Goal: Task Accomplishment & Management: Manage account settings

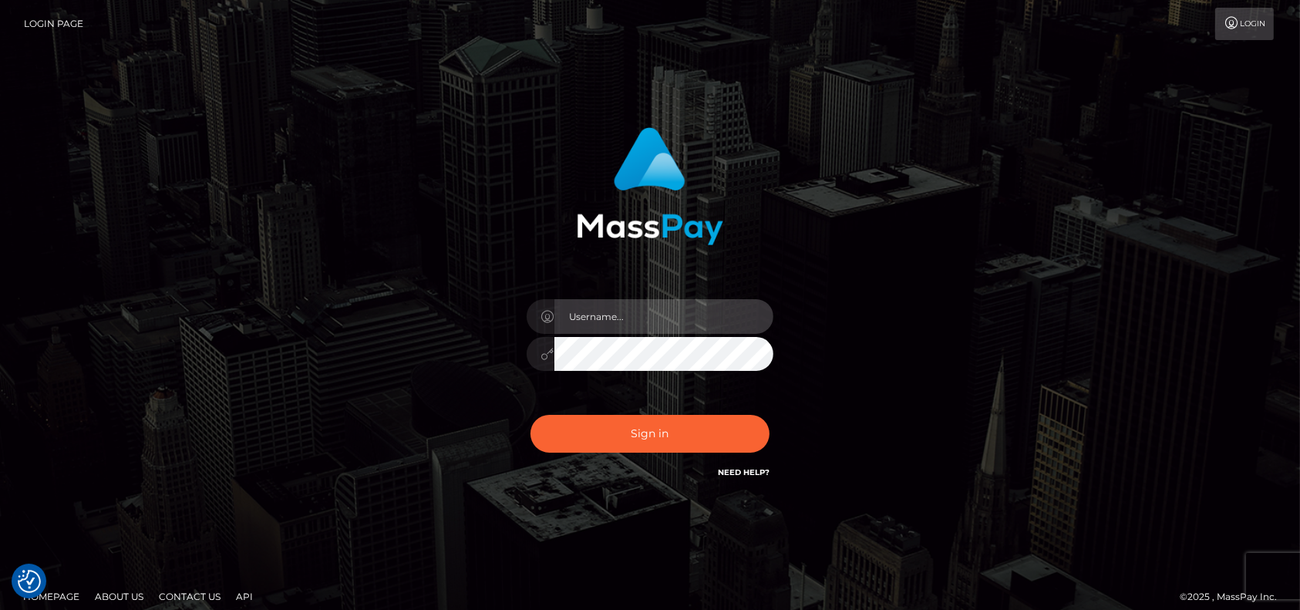
type input "[DOMAIN_NAME]"
click at [952, 349] on div "pk.es Sign in" at bounding box center [650, 312] width 879 height 393
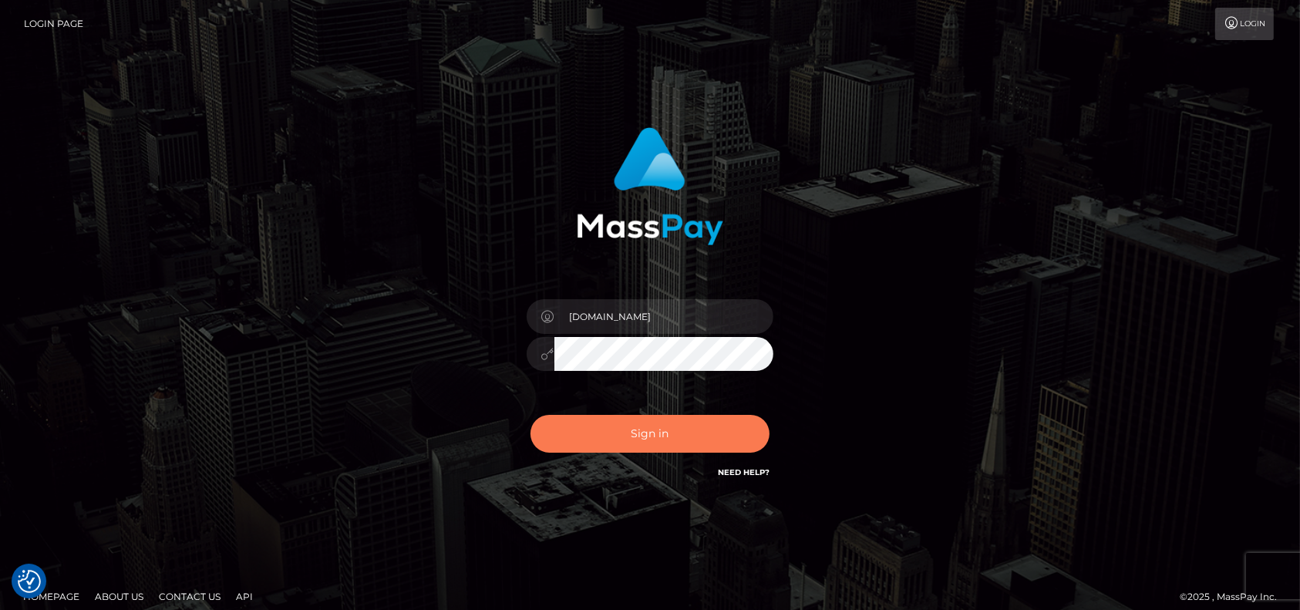
click at [666, 432] on button "Sign in" at bounding box center [650, 434] width 239 height 38
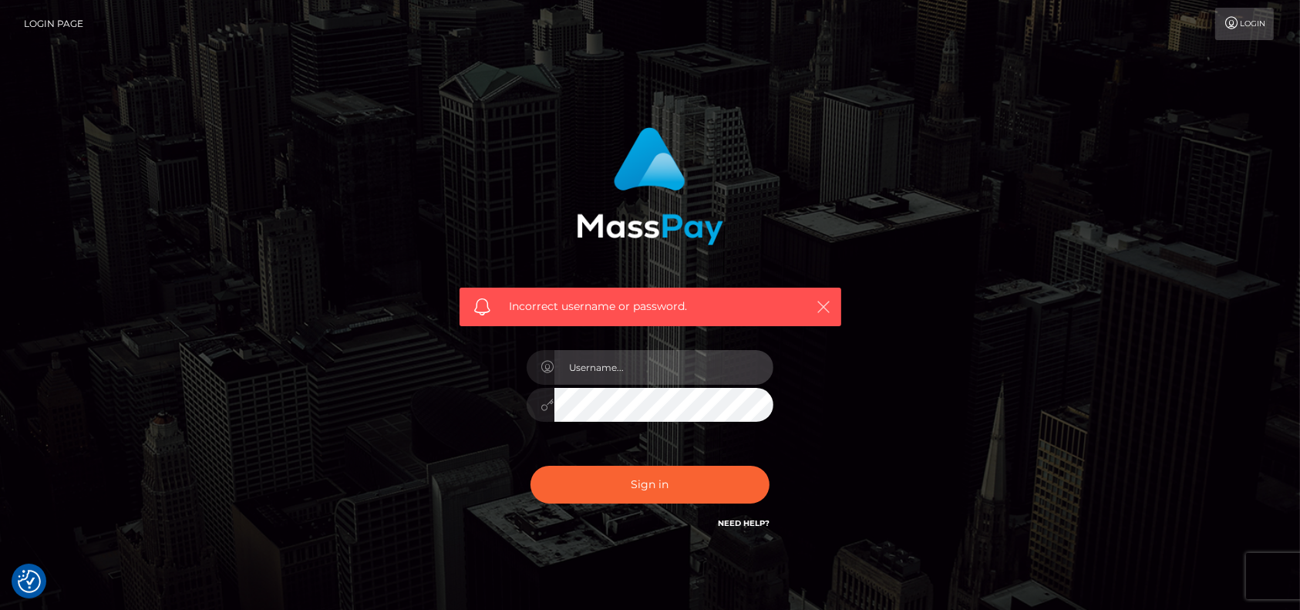
type input "[DOMAIN_NAME]"
click at [819, 303] on icon "button" at bounding box center [824, 306] width 15 height 15
click at [820, 307] on icon "button" at bounding box center [824, 306] width 15 height 15
